Goal: Transaction & Acquisition: Download file/media

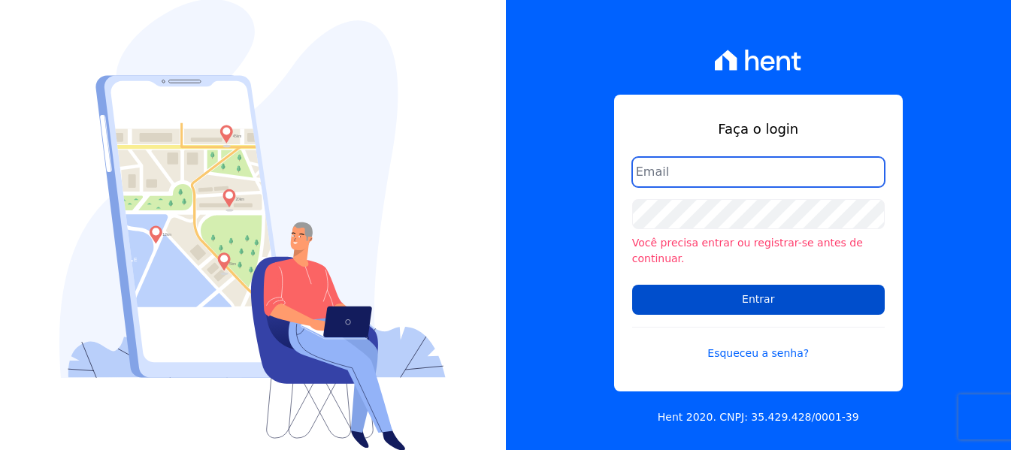
type input "[EMAIL_ADDRESS][DOMAIN_NAME]"
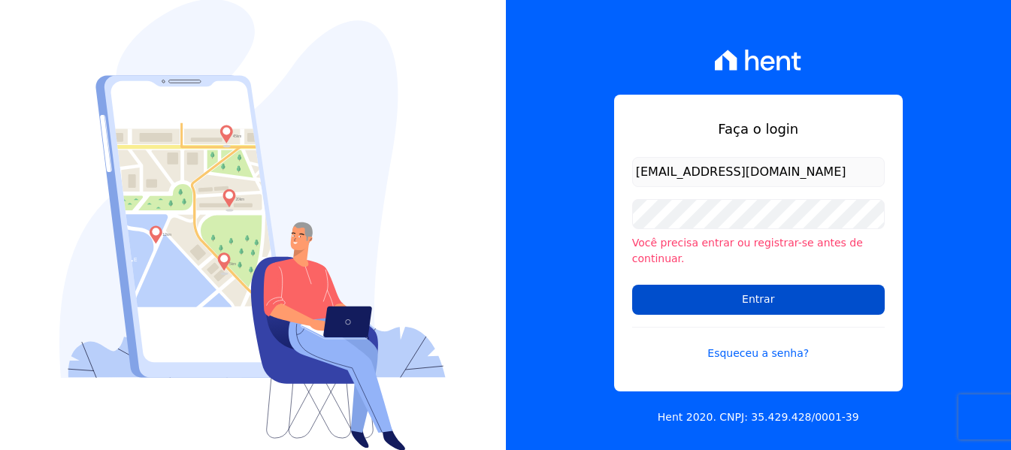
click at [750, 293] on input "Entrar" at bounding box center [758, 300] width 253 height 30
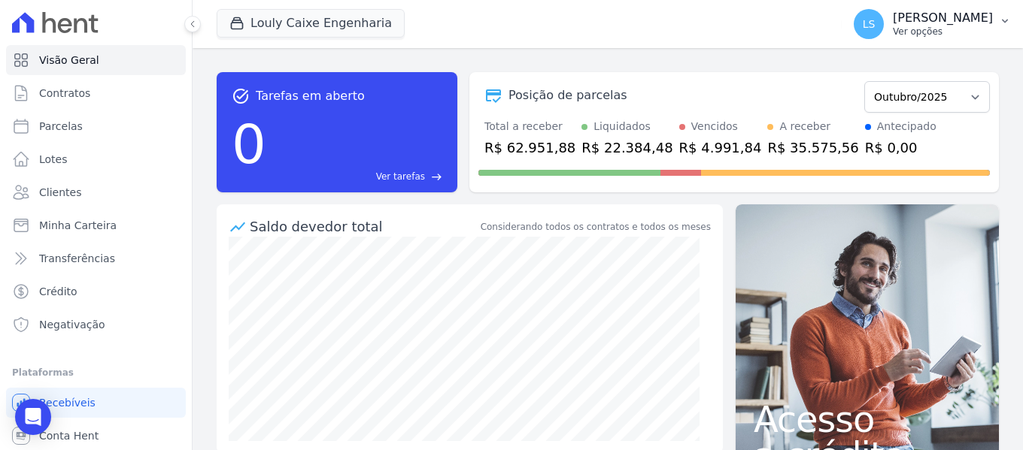
click at [912, 14] on p "[PERSON_NAME]" at bounding box center [942, 18] width 100 height 15
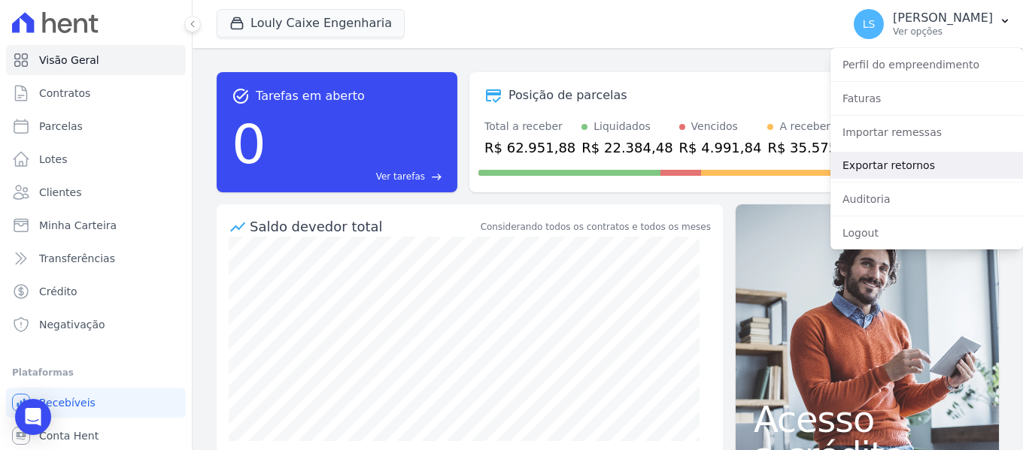
click at [918, 161] on link "Exportar retornos" at bounding box center [926, 165] width 192 height 27
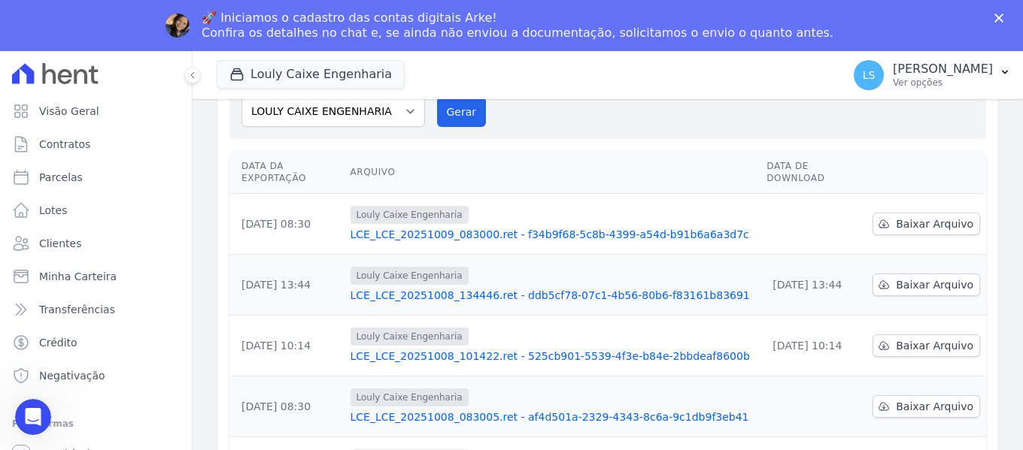
click at [632, 227] on link "LCE_LCE_20251009_083000.ret - f34b9f68-5c8b-4399-a54d-b91b6a6a3d7c" at bounding box center [552, 234] width 405 height 15
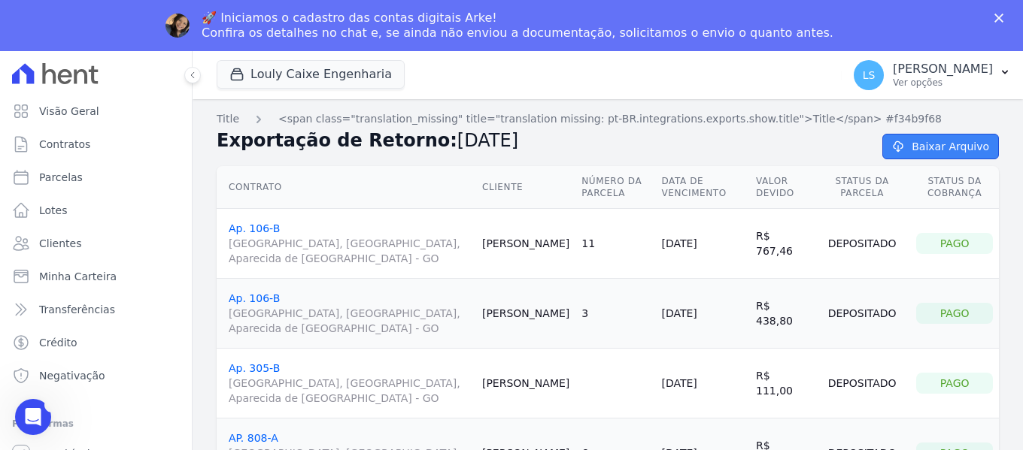
click at [929, 153] on link "Baixar Arquivo" at bounding box center [940, 147] width 117 height 26
